Goal: Information Seeking & Learning: Get advice/opinions

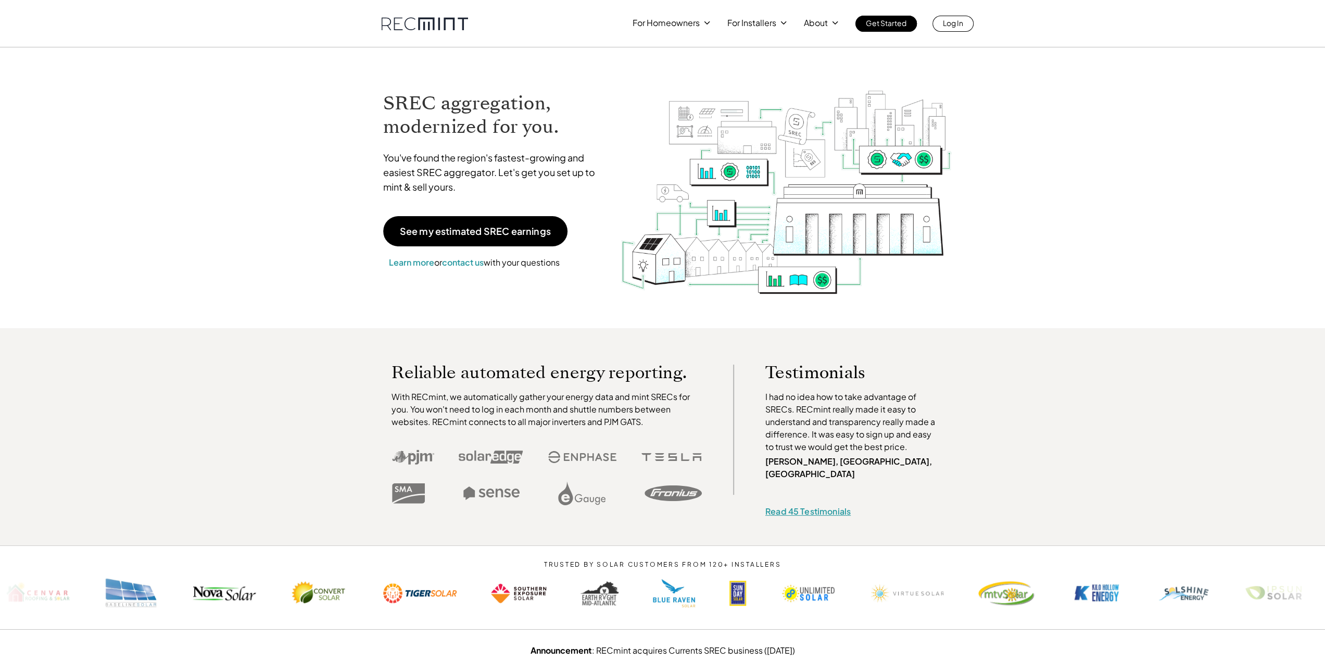
click at [814, 505] on link "Read 45 Testimonials" at bounding box center [807, 510] width 85 height 11
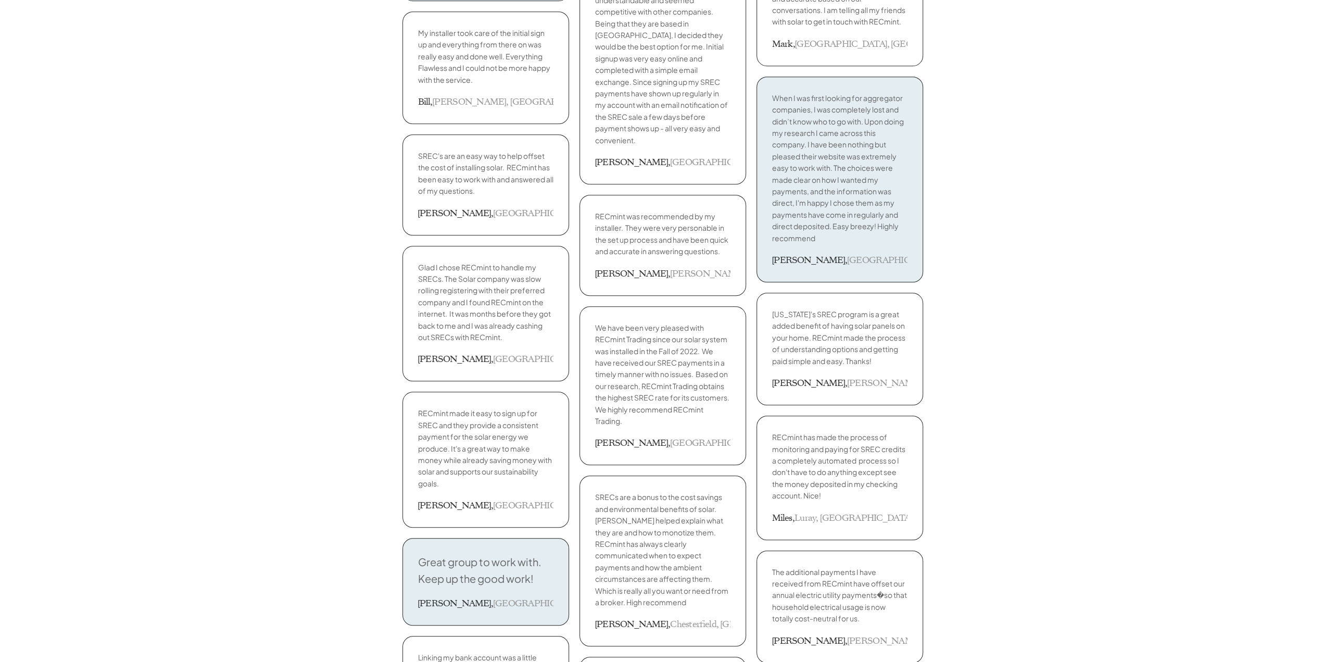
scroll to position [781, 0]
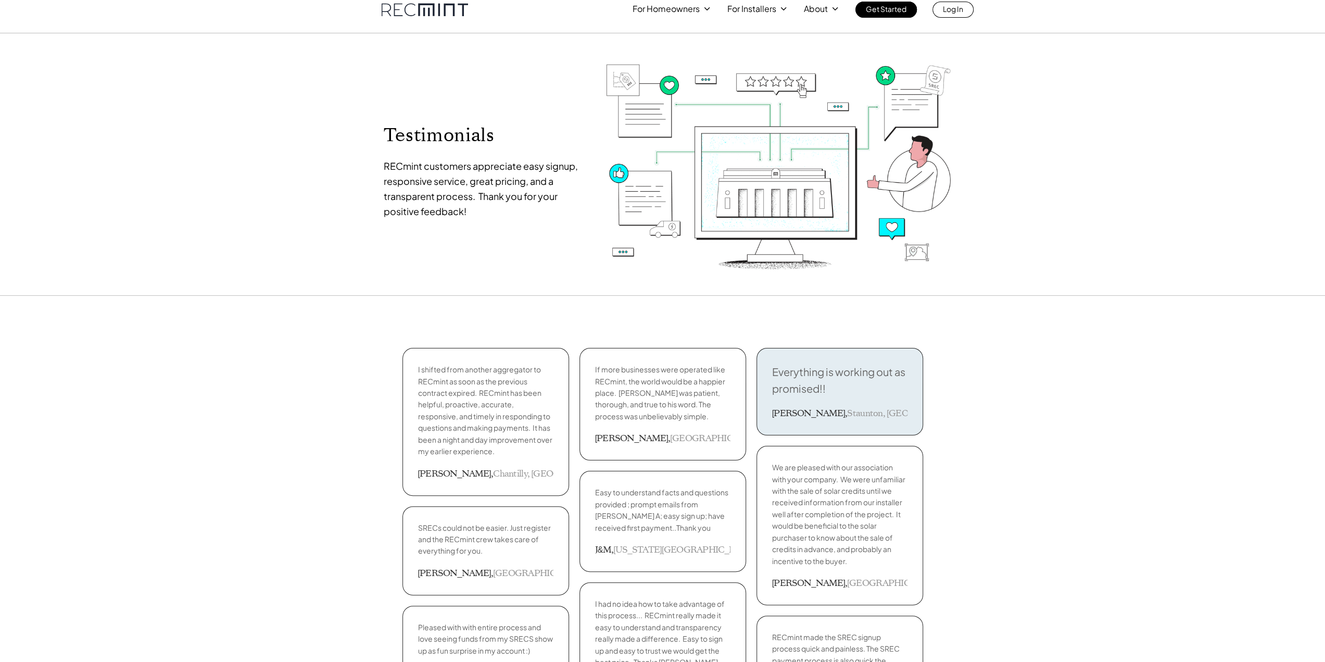
scroll to position [0, 0]
